Goal: Navigation & Orientation: Understand site structure

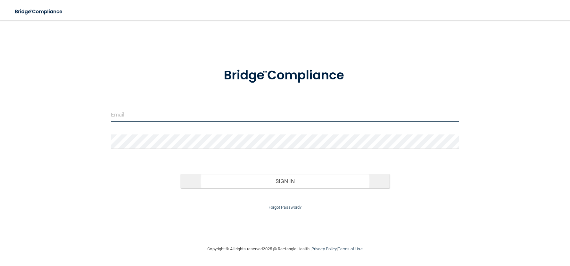
type input "[EMAIL_ADDRESS][DOMAIN_NAME]"
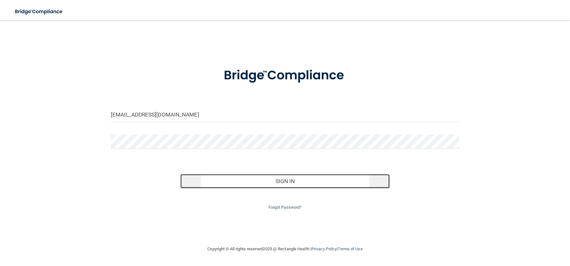
click at [225, 179] on button "Sign In" at bounding box center [284, 181] width 209 height 14
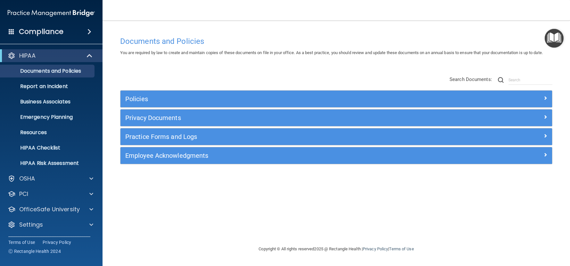
click at [88, 32] on span at bounding box center [90, 32] width 4 height 8
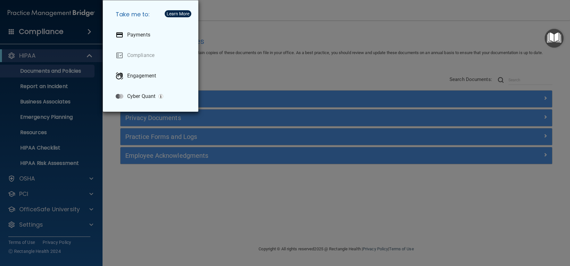
click at [73, 40] on div "Take me to: Payments Compliance Engagement Cyber Quant" at bounding box center [285, 133] width 570 height 266
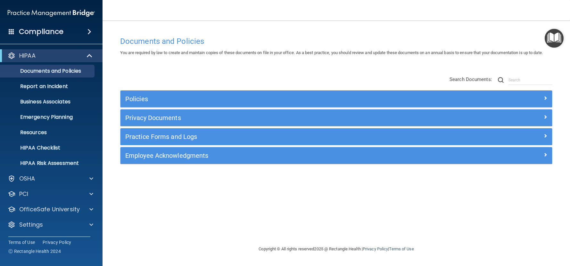
click at [67, 32] on div "Compliance" at bounding box center [51, 32] width 103 height 14
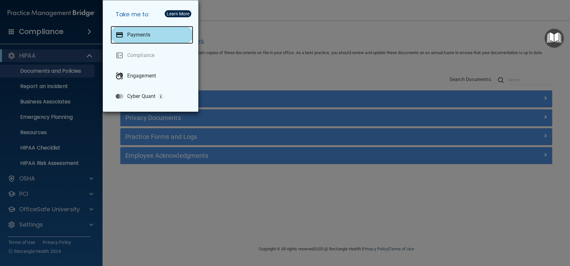
click at [152, 33] on div "Payments" at bounding box center [152, 35] width 83 height 18
click at [161, 187] on div "Take me to: Payments Compliance Engagement Cyber Quant" at bounding box center [285, 133] width 570 height 266
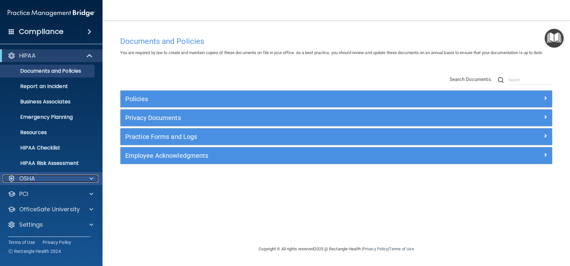
click at [41, 179] on div "OSHA" at bounding box center [43, 179] width 80 height 8
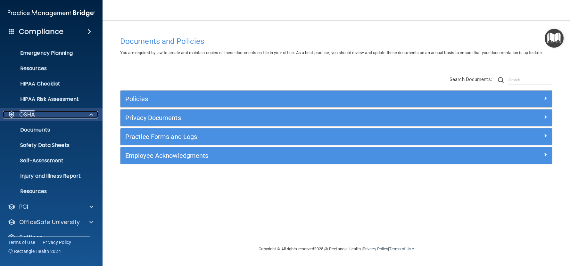
scroll to position [77, 0]
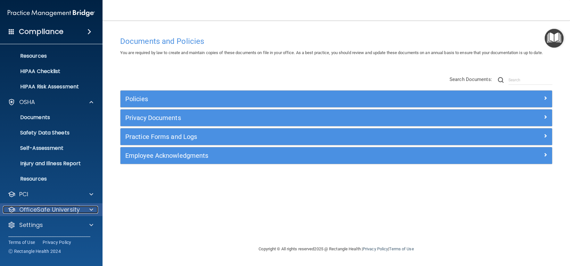
click at [65, 209] on p "OfficeSafe University" at bounding box center [49, 210] width 61 height 8
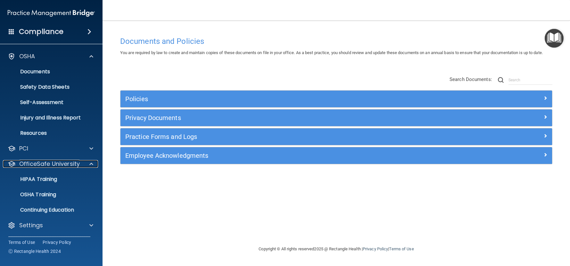
scroll to position [123, 0]
click at [83, 163] on div at bounding box center [90, 164] width 16 height 8
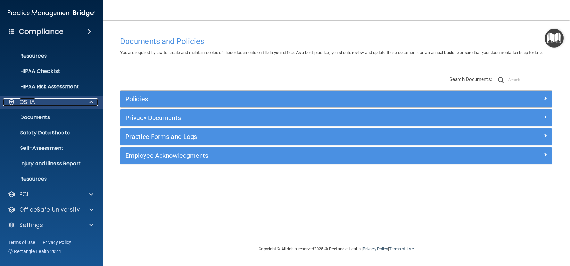
click at [63, 100] on div "OSHA" at bounding box center [43, 102] width 80 height 8
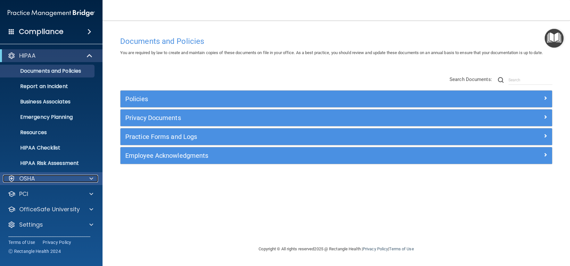
scroll to position [0, 0]
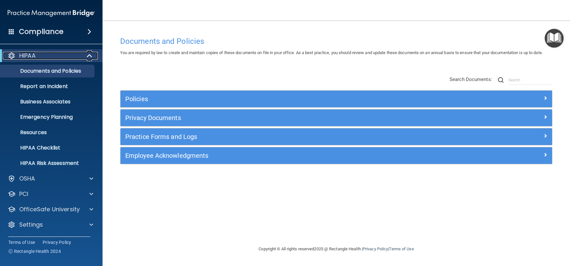
click at [67, 55] on div "HIPAA" at bounding box center [42, 56] width 79 height 8
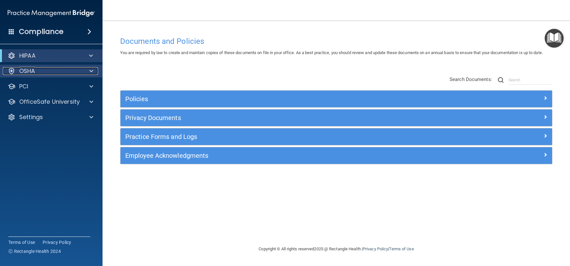
click at [54, 73] on div "OSHA" at bounding box center [43, 71] width 80 height 8
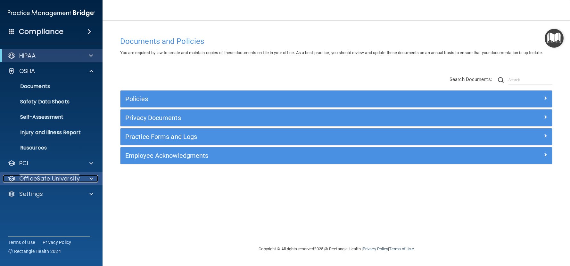
click at [70, 182] on p "OfficeSafe University" at bounding box center [49, 179] width 61 height 8
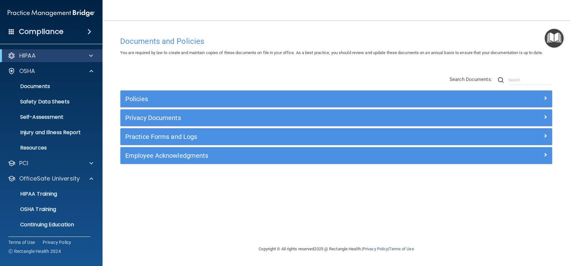
click at [53, 60] on div "HIPAA" at bounding box center [51, 55] width 103 height 13
click at [60, 121] on p "Self-Assessment" at bounding box center [48, 117] width 88 height 6
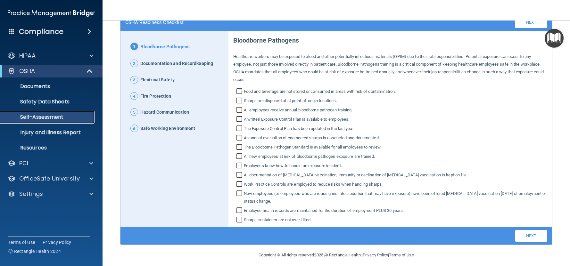
scroll to position [50, 0]
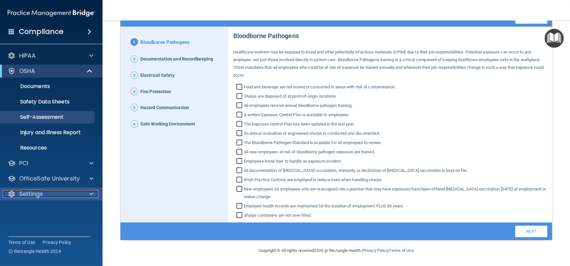
click at [66, 190] on div "Settings" at bounding box center [43, 194] width 80 height 8
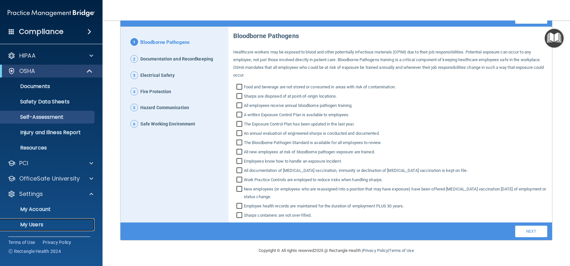
click at [65, 222] on p "My Users" at bounding box center [48, 225] width 88 height 6
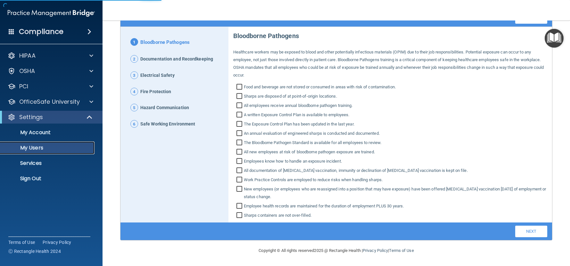
scroll to position [229, 0]
select select "20"
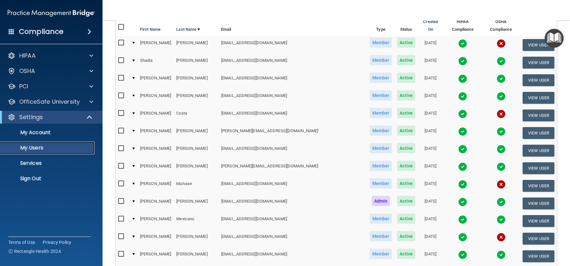
scroll to position [69, 0]
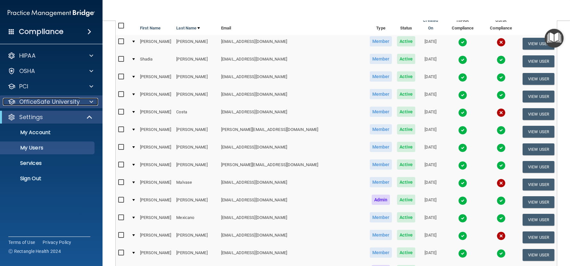
click at [62, 104] on p "OfficeSafe University" at bounding box center [49, 102] width 61 height 8
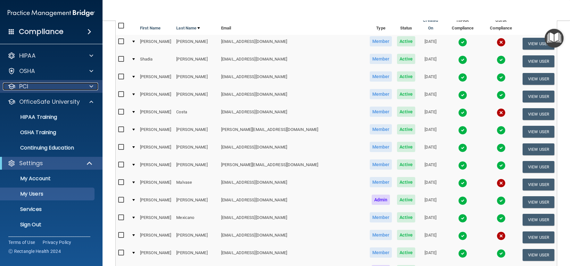
click at [60, 88] on div "PCI" at bounding box center [43, 87] width 80 height 8
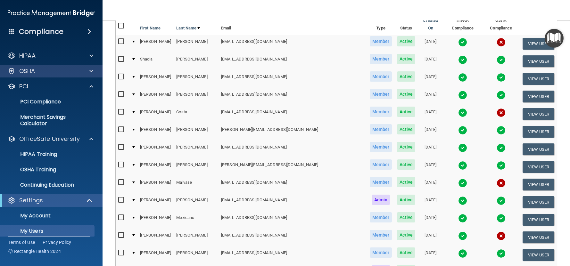
click at [49, 65] on div "OSHA" at bounding box center [51, 71] width 103 height 13
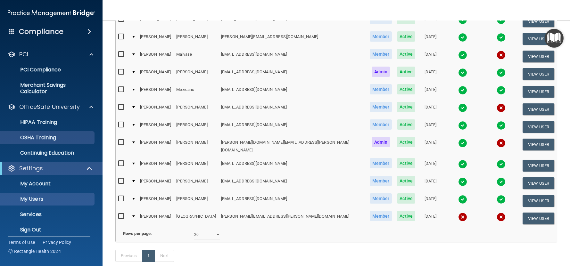
scroll to position [0, 0]
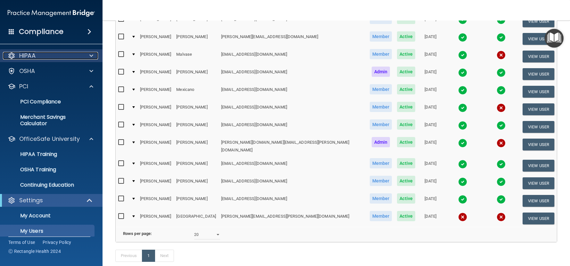
click at [63, 56] on div "HIPAA" at bounding box center [43, 56] width 80 height 8
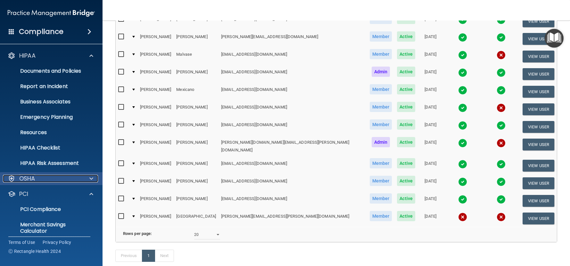
click at [49, 176] on div "OSHA" at bounding box center [43, 179] width 80 height 8
